Goal: Task Accomplishment & Management: Manage account settings

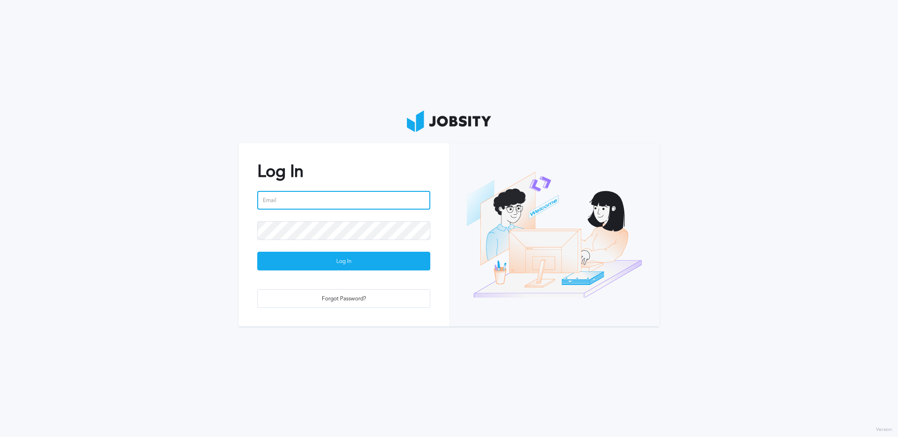
type input "[EMAIL_ADDRESS][DOMAIN_NAME]"
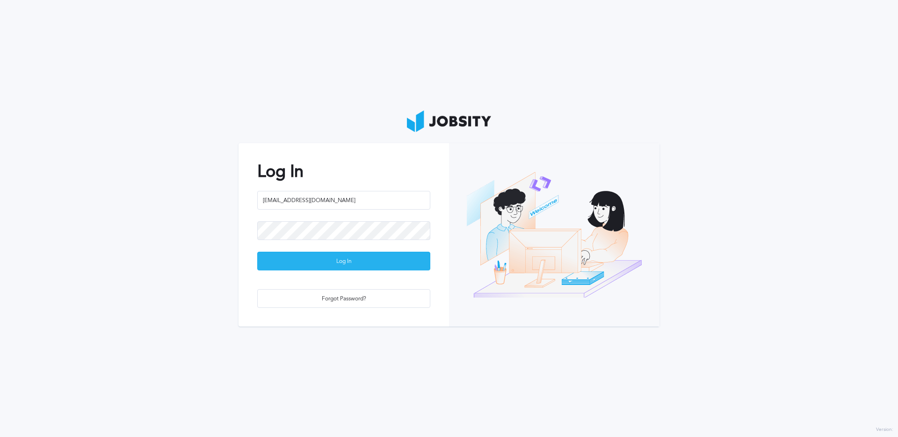
click at [326, 262] on div "Log In" at bounding box center [344, 261] width 172 height 19
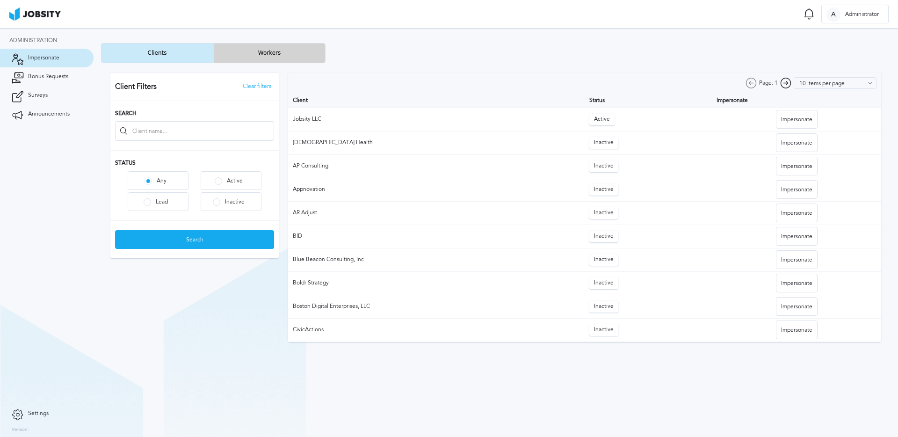
click at [252, 59] on button "Workers" at bounding box center [269, 53] width 112 height 20
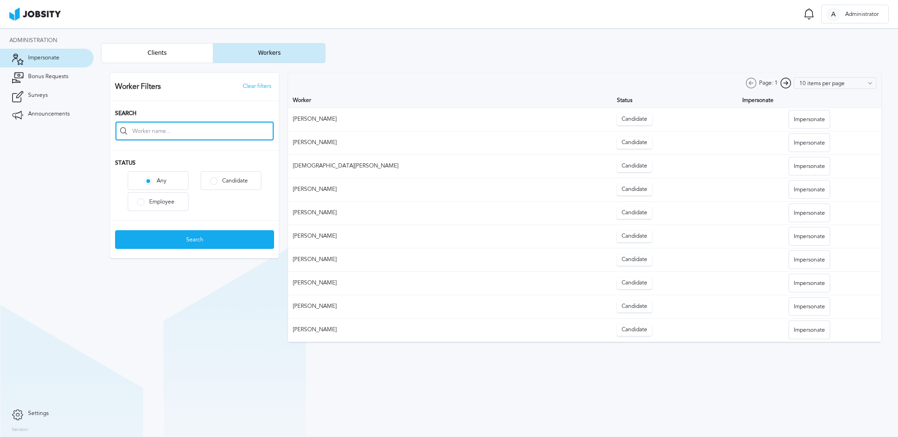
click at [202, 131] on input at bounding box center [195, 131] width 158 height 19
type input "[PERSON_NAME]"
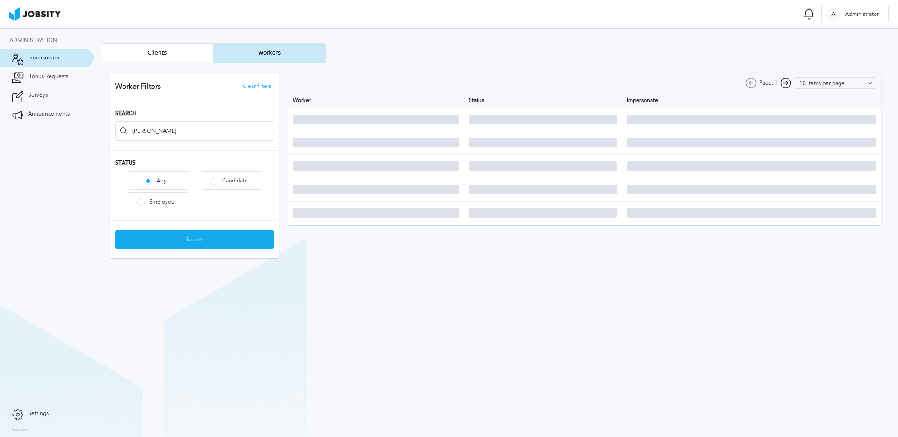
click at [156, 203] on div at bounding box center [496, 165] width 790 height 204
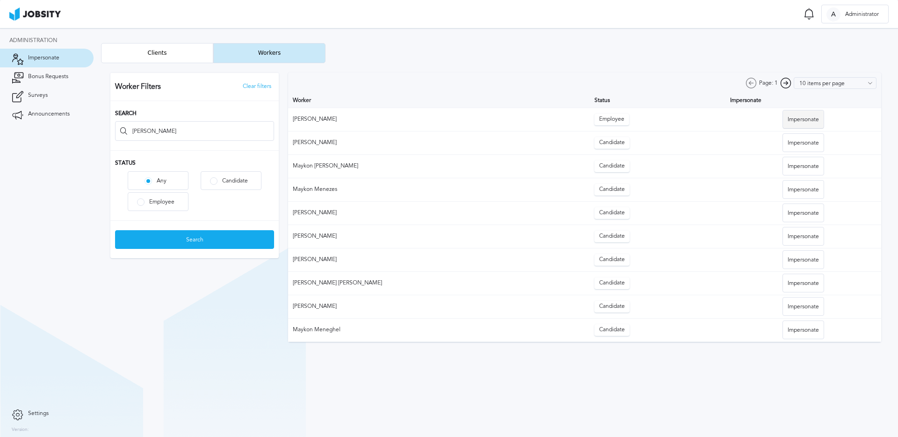
click at [794, 116] on div "Impersonate" at bounding box center [803, 119] width 41 height 19
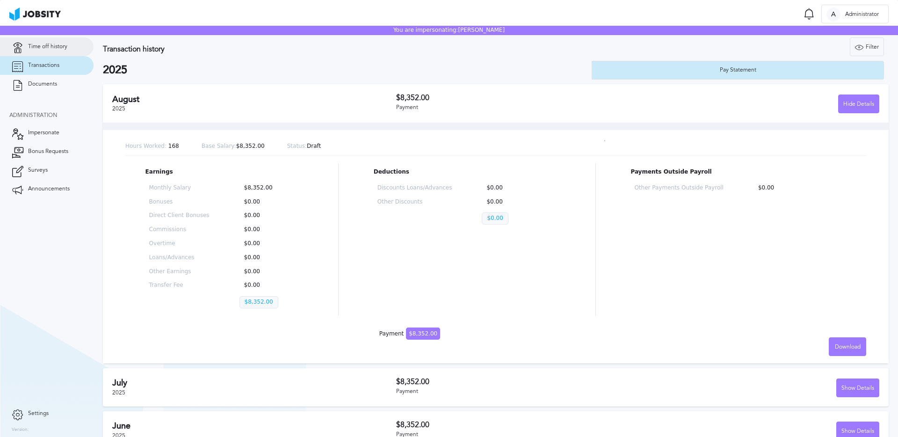
click at [64, 47] on span "Time off history" at bounding box center [47, 47] width 39 height 7
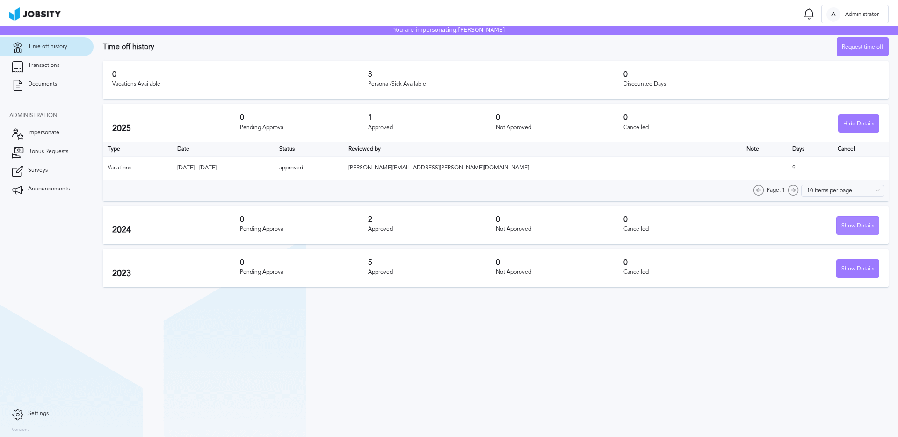
click at [850, 222] on div "Show Details" at bounding box center [858, 226] width 42 height 19
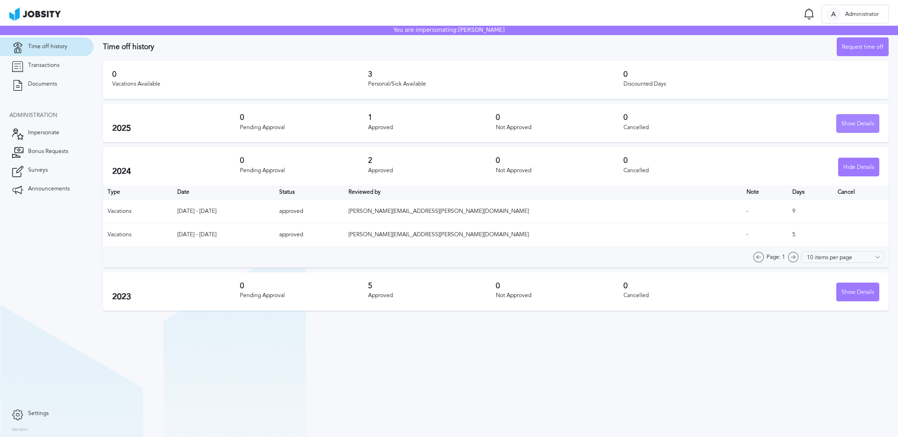
click at [865, 123] on div "Show Details" at bounding box center [858, 124] width 42 height 19
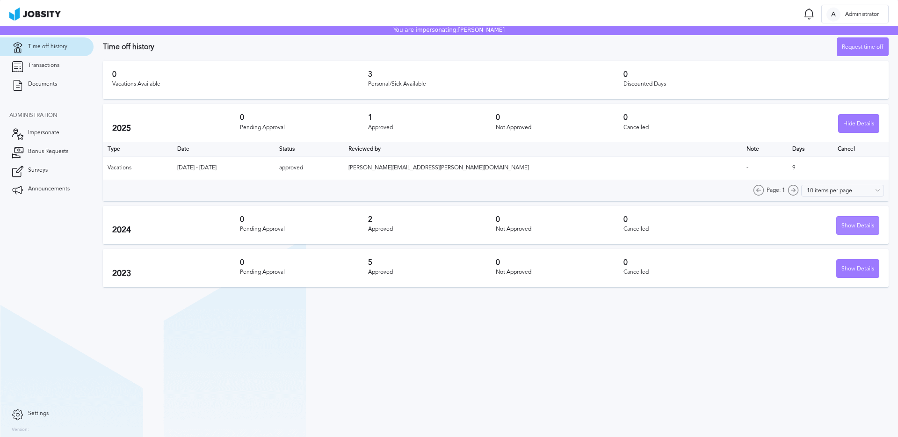
click at [853, 222] on div "Show Details" at bounding box center [858, 226] width 42 height 19
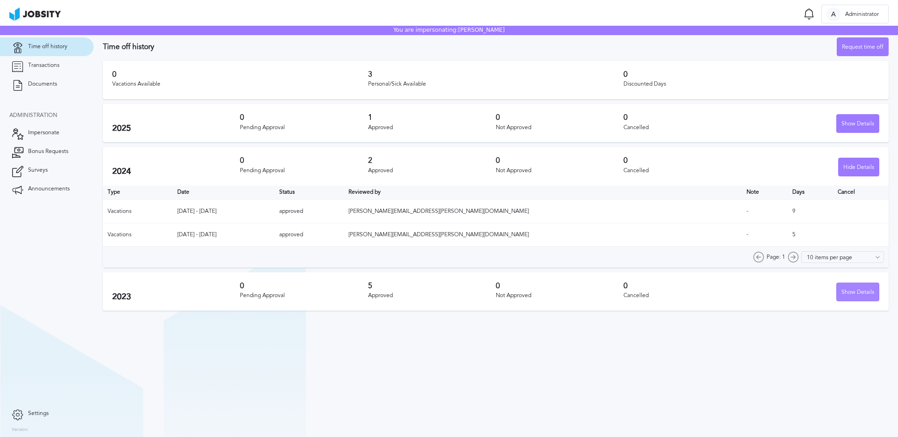
click at [851, 295] on div "Show Details" at bounding box center [858, 292] width 42 height 19
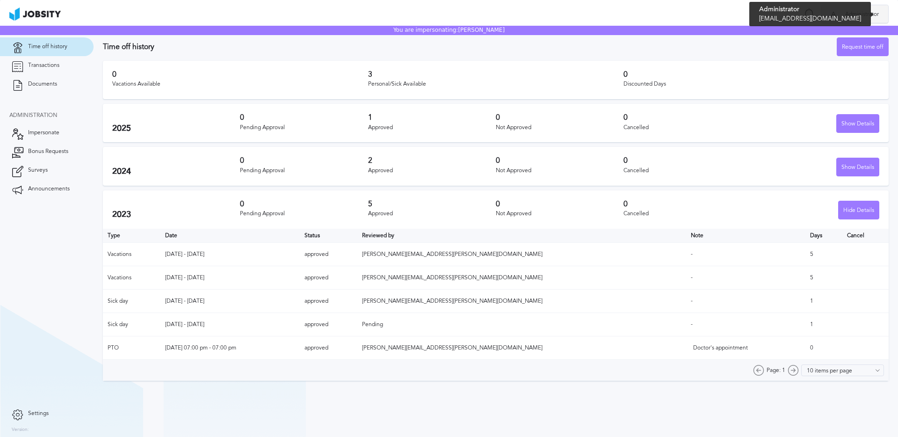
click at [847, 11] on span "Administrator" at bounding box center [862, 14] width 43 height 7
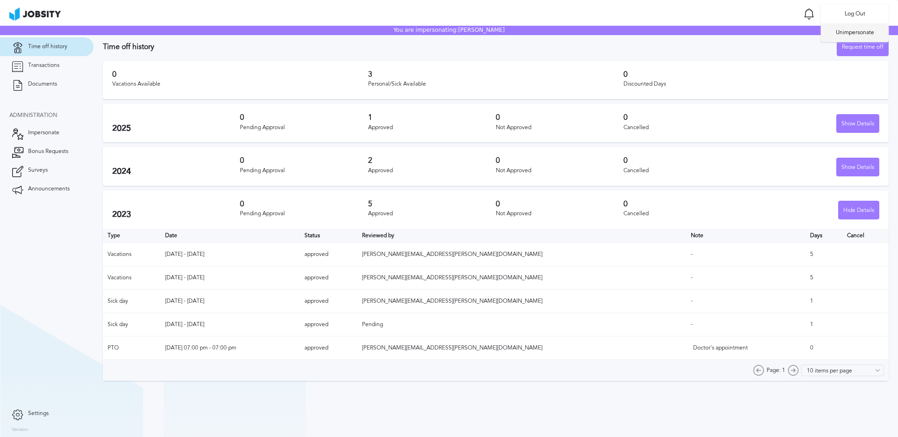
click at [846, 35] on li "Unimpersonate" at bounding box center [855, 32] width 68 height 19
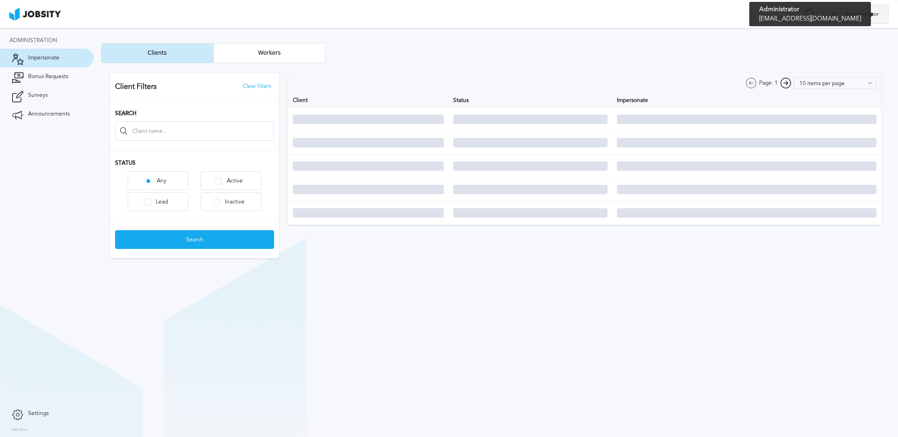
click at [856, 10] on div "A Administrator" at bounding box center [855, 14] width 66 height 19
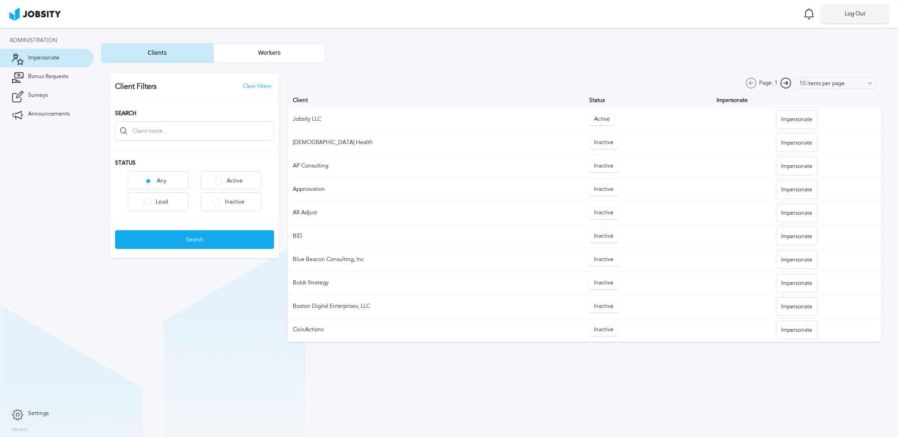
click at [857, 16] on li "Log Out" at bounding box center [855, 14] width 68 height 19
